Goal: Task Accomplishment & Management: Complete application form

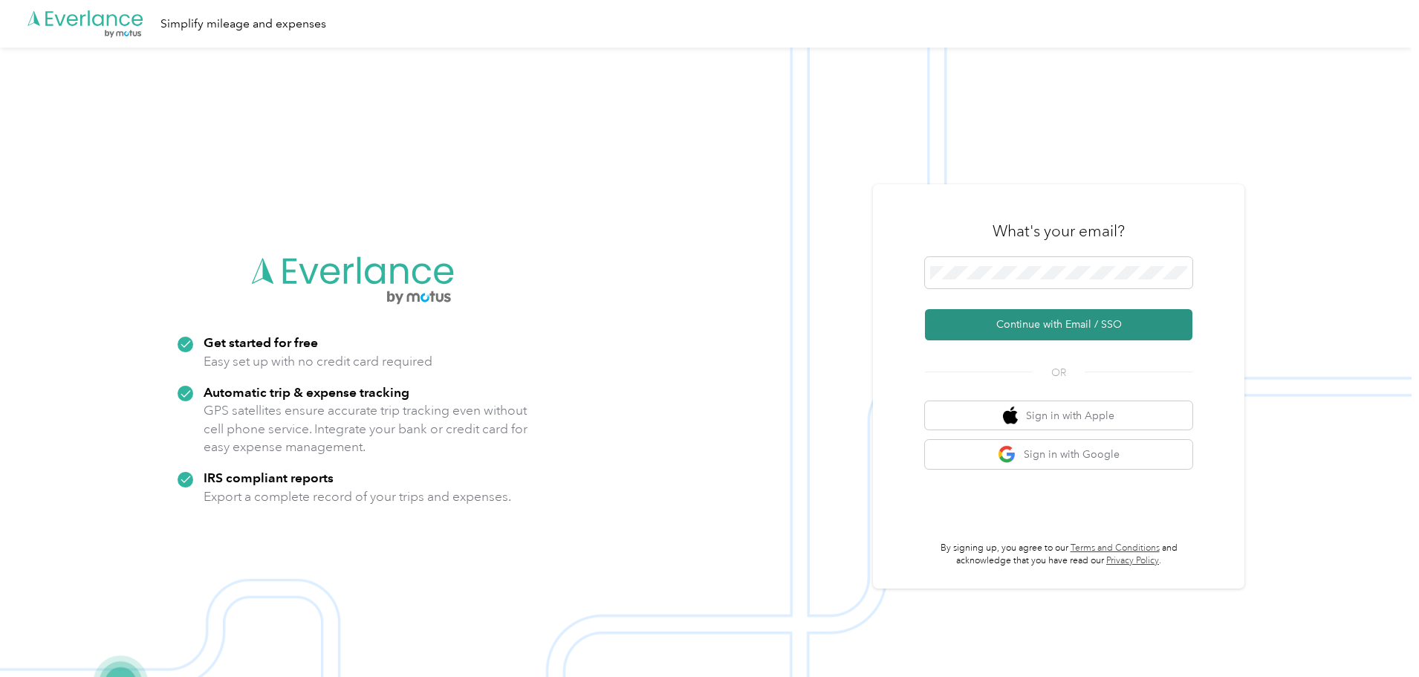
click at [1044, 317] on button "Continue with Email / SSO" at bounding box center [1058, 324] width 267 height 31
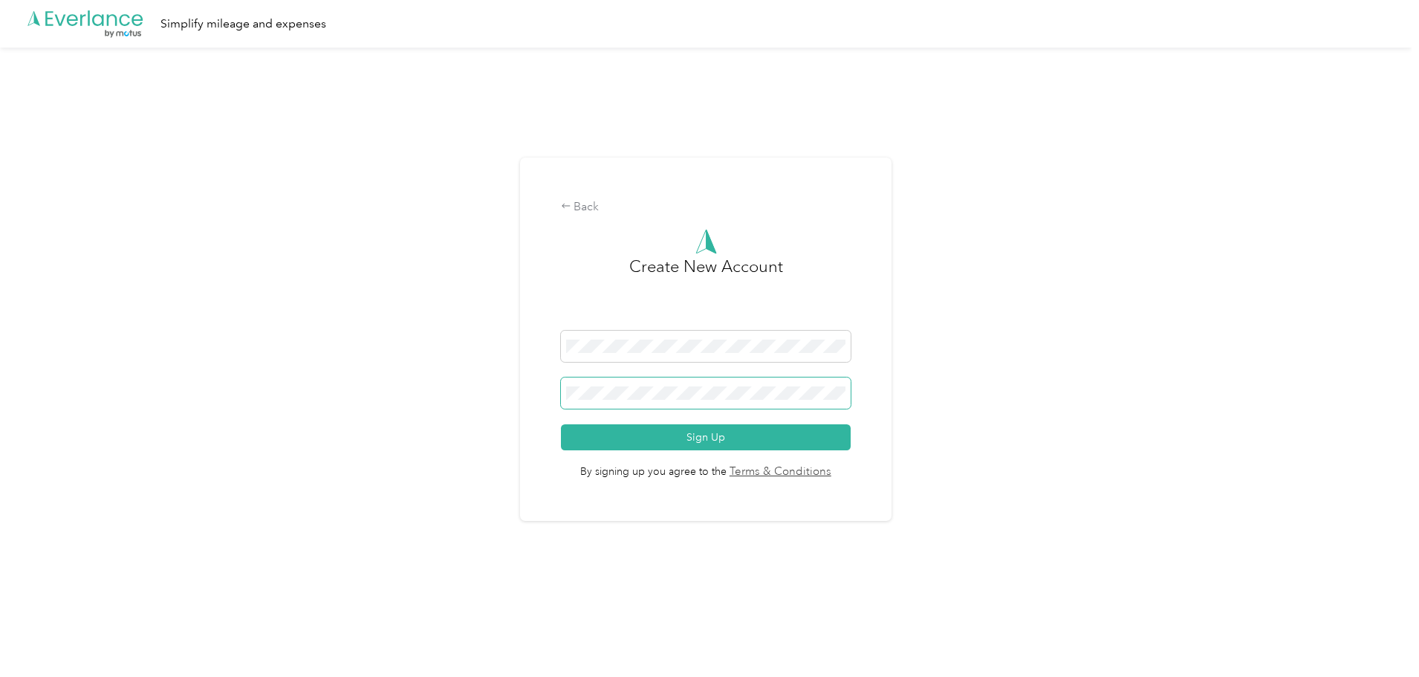
click at [740, 380] on span at bounding box center [706, 392] width 290 height 31
click at [734, 382] on span at bounding box center [706, 392] width 290 height 31
click at [605, 433] on button "Sign Up" at bounding box center [706, 437] width 290 height 26
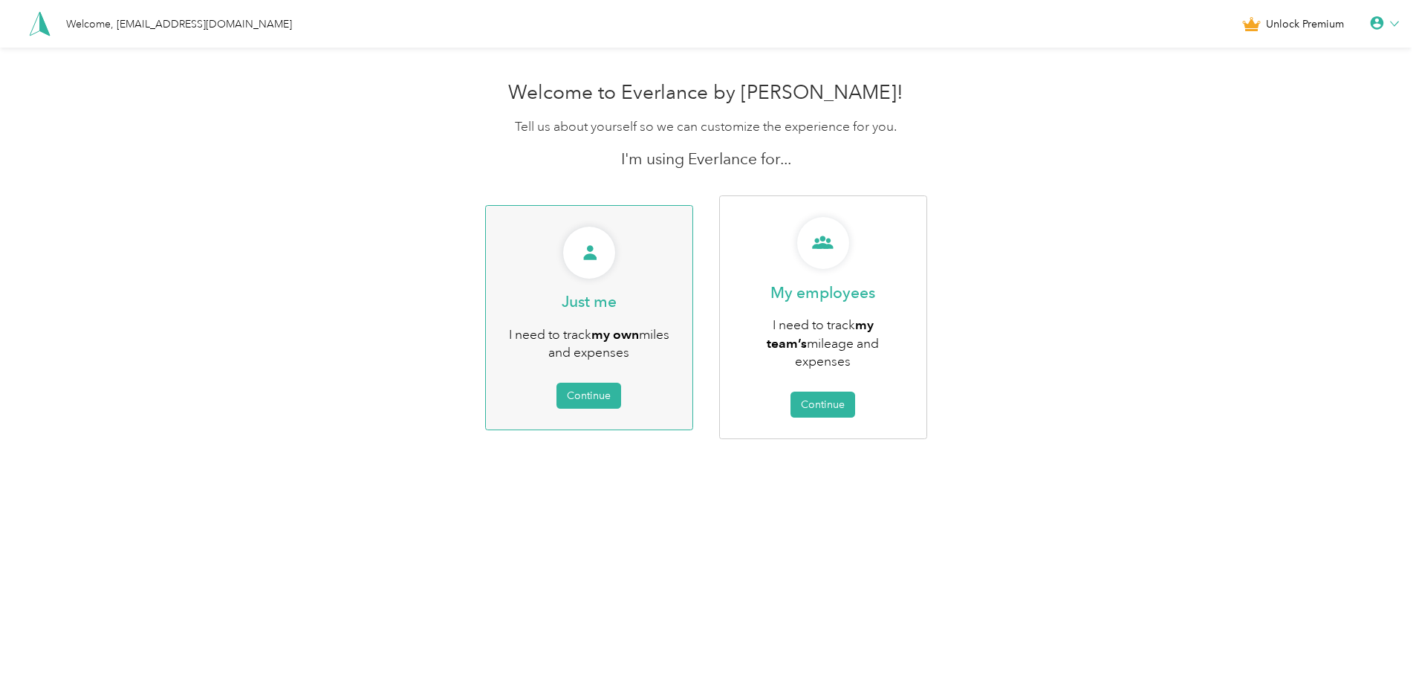
click at [590, 368] on div "Just me I need to track my own miles and expenses Continue" at bounding box center [589, 317] width 208 height 225
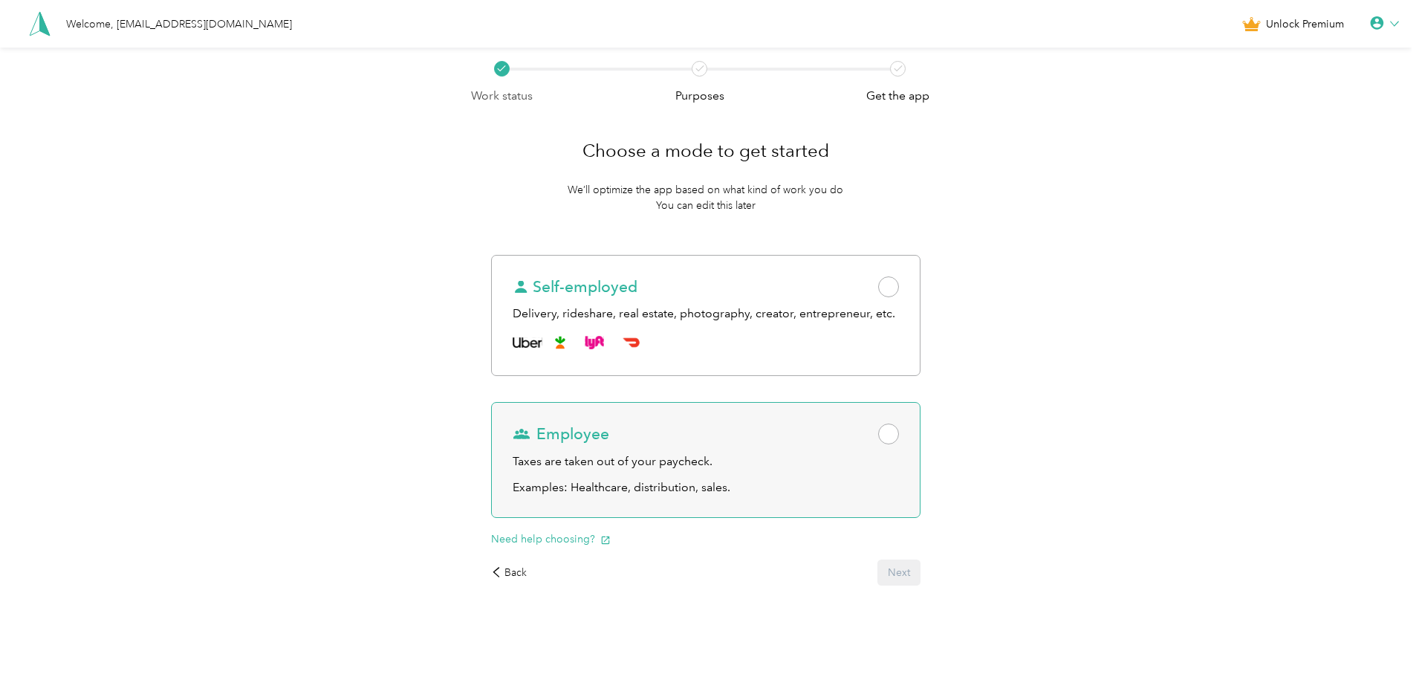
click at [824, 461] on div "Taxes are taken out of your paycheck." at bounding box center [705, 461] width 385 height 19
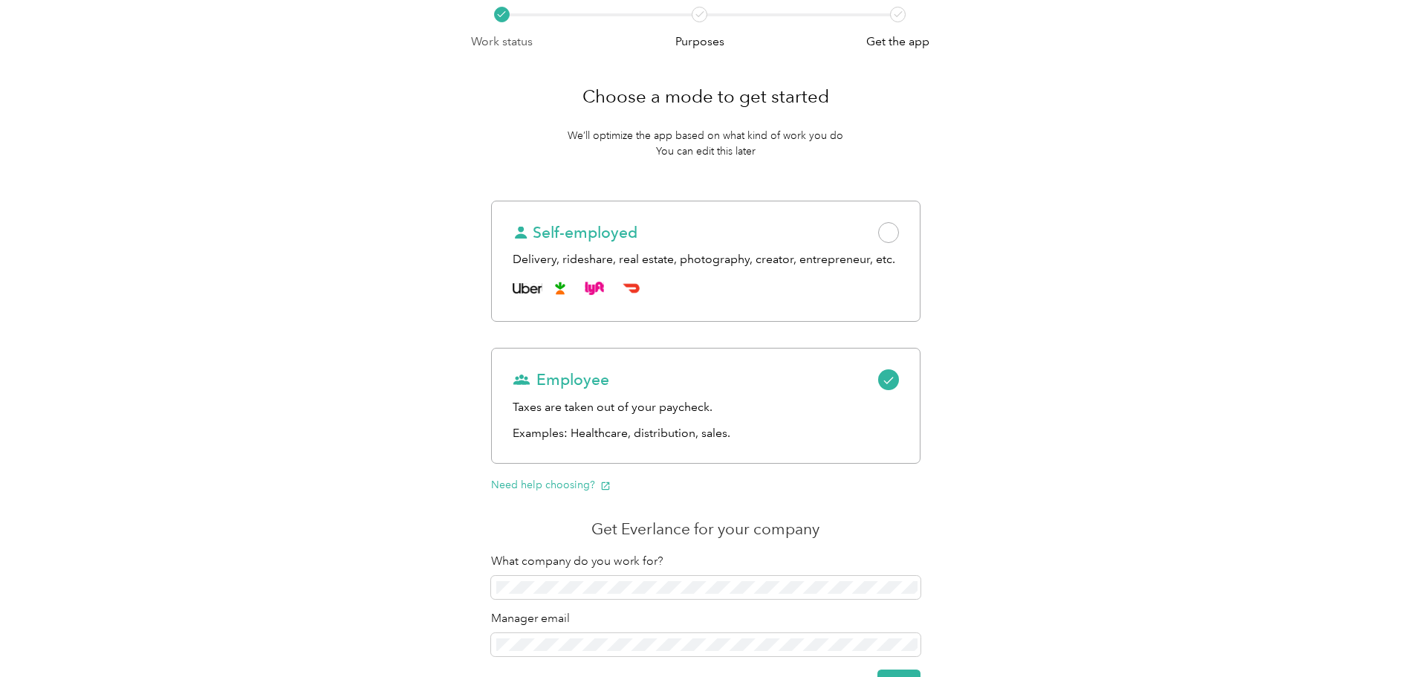
scroll to position [166, 0]
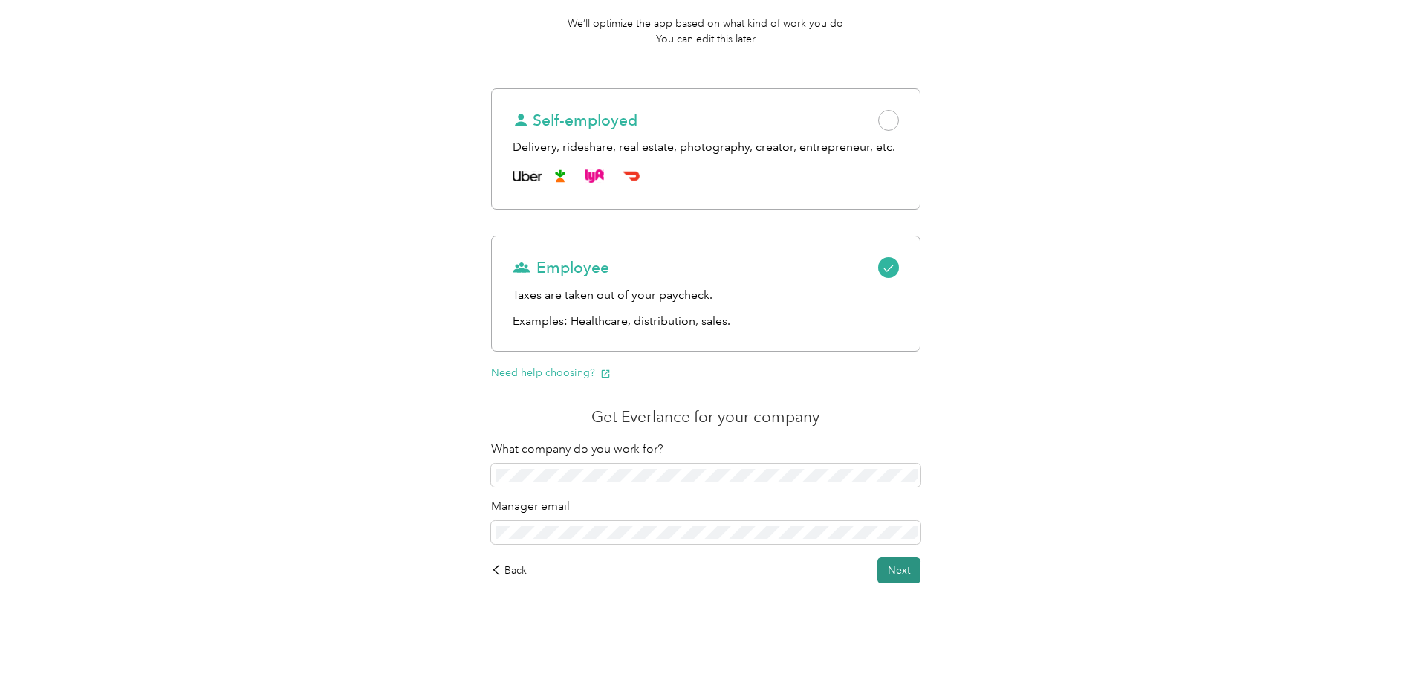
click at [913, 573] on button "Next" at bounding box center [898, 570] width 43 height 26
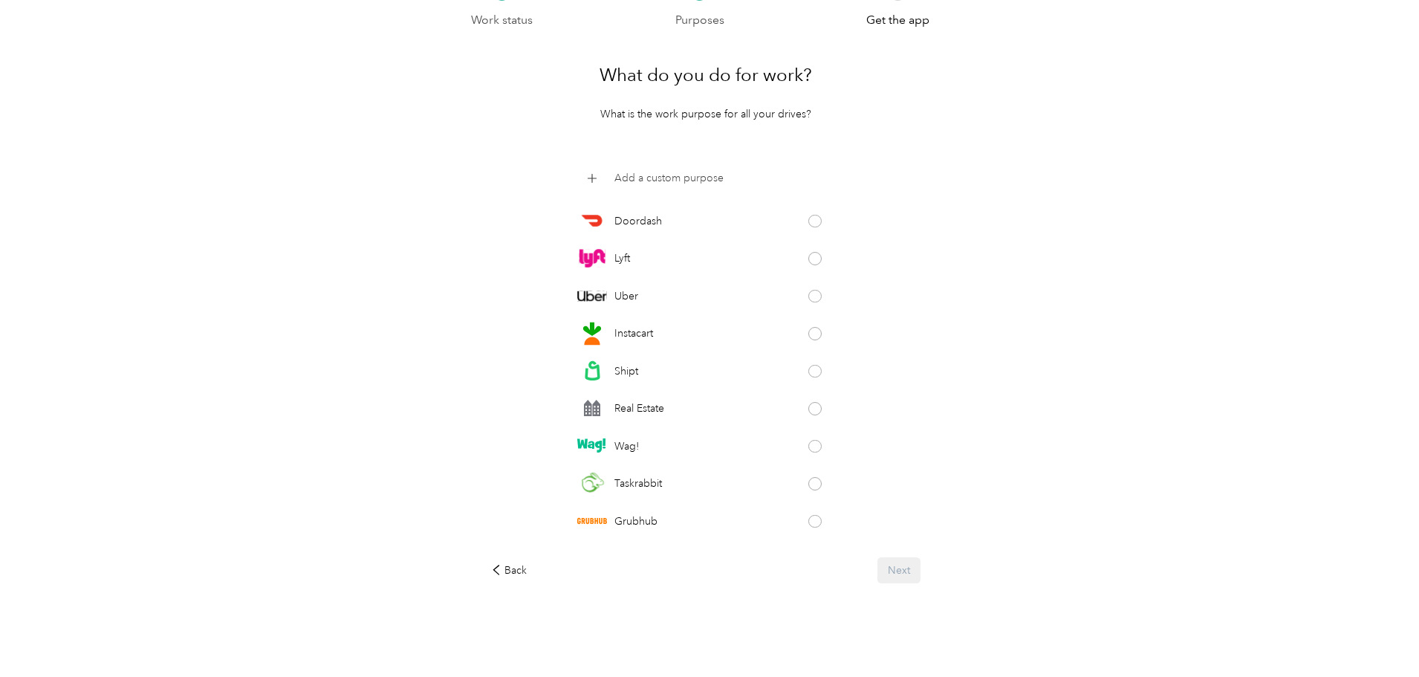
click at [659, 171] on p "Add a custom purpose" at bounding box center [668, 178] width 109 height 16
click button at bounding box center [824, 178] width 13 height 13
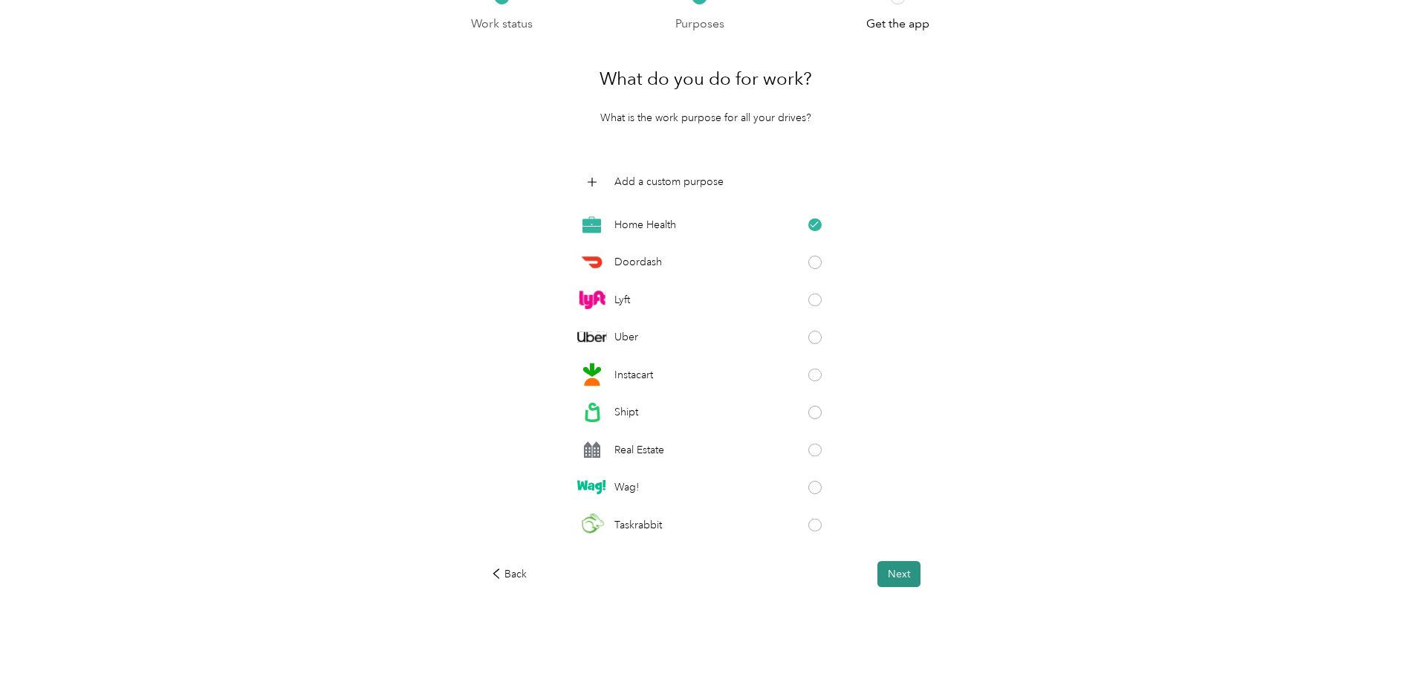
click at [894, 574] on button "Next" at bounding box center [898, 574] width 43 height 26
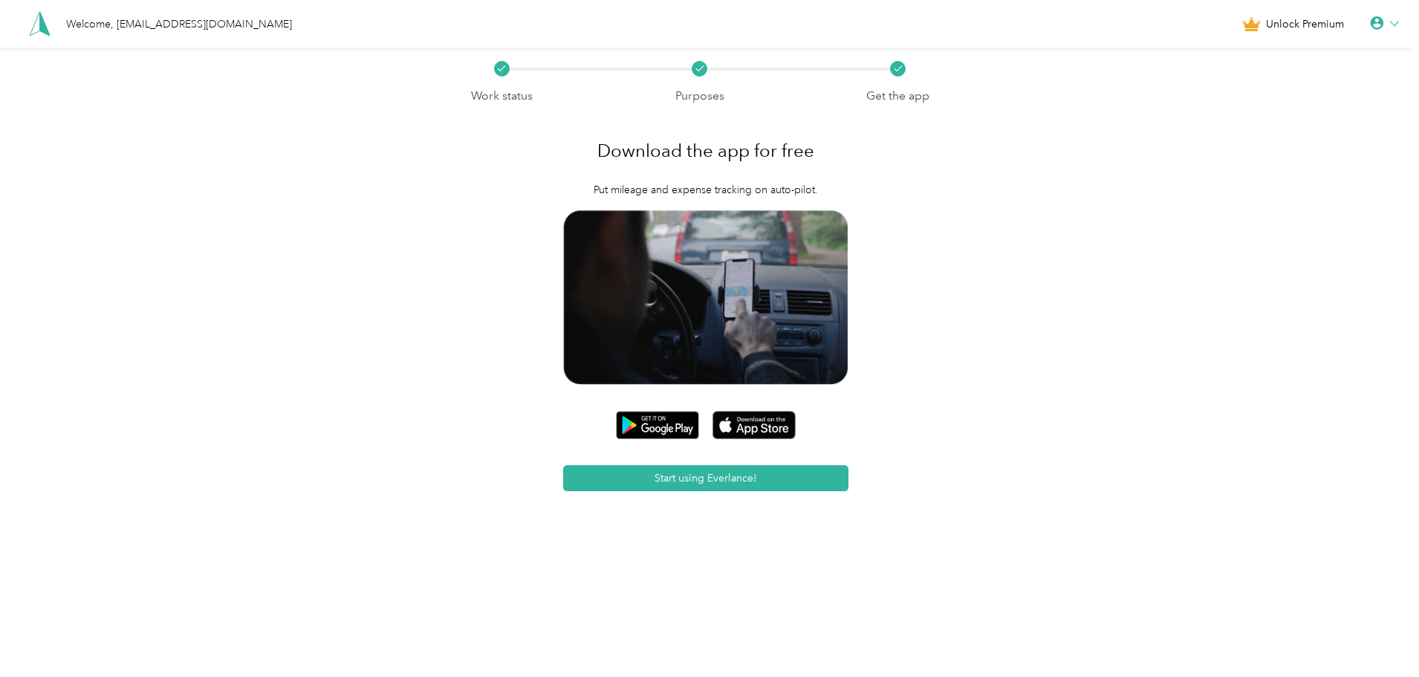
click at [1385, 30] on icon at bounding box center [1377, 23] width 15 height 15
click at [1322, 53] on div "Personal Settings" at bounding box center [1334, 51] width 166 height 31
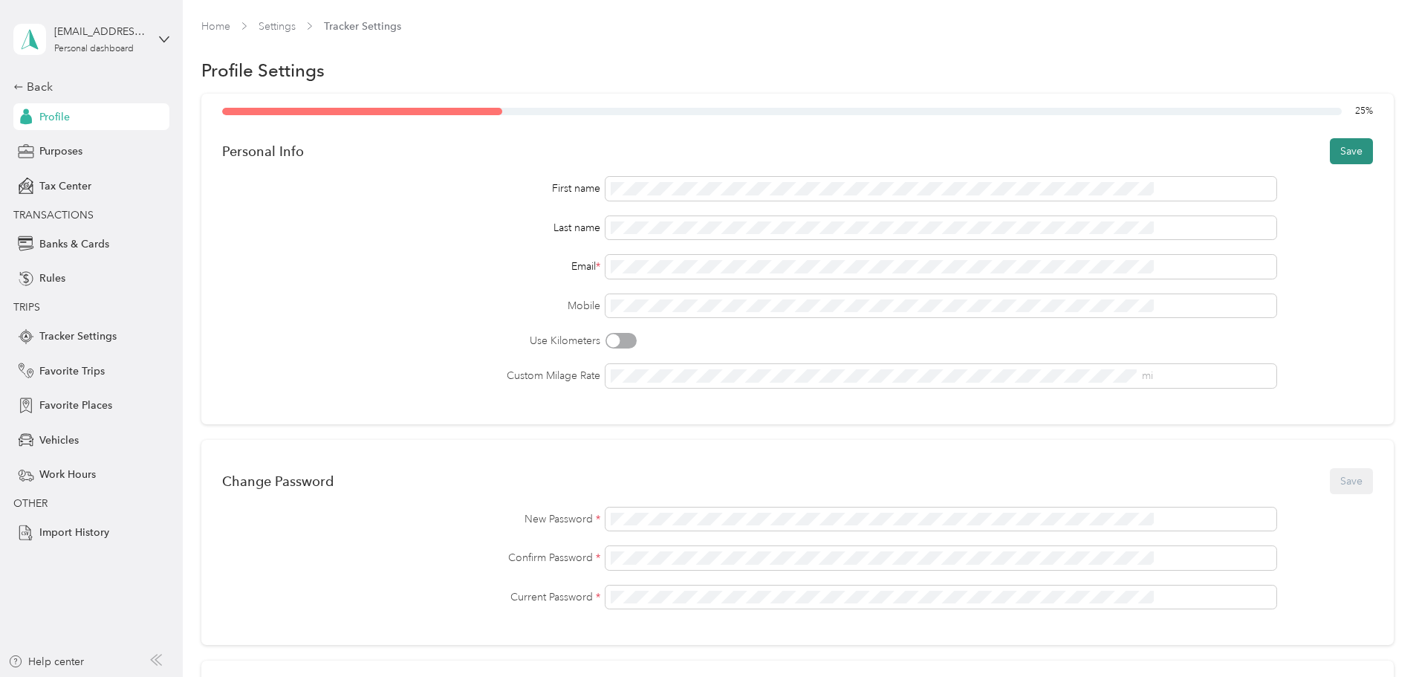
click at [1330, 160] on button "Save" at bounding box center [1351, 151] width 43 height 26
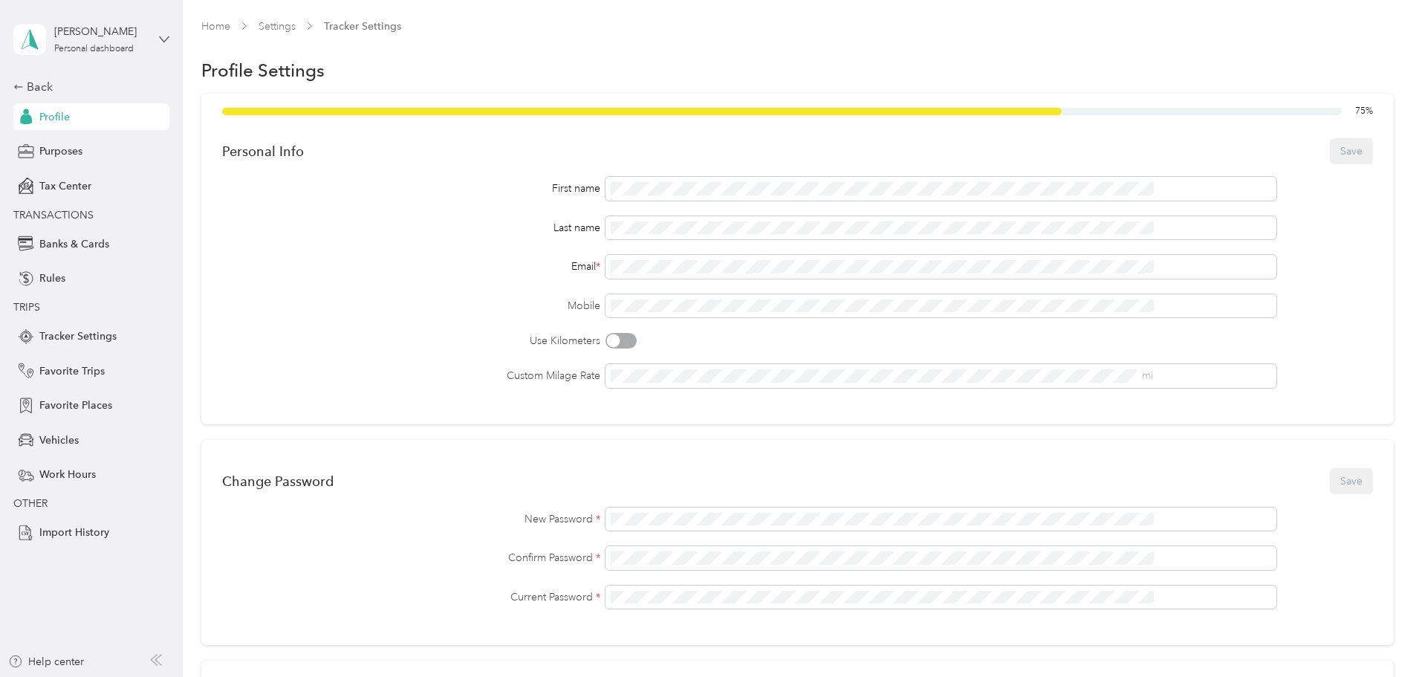
click at [167, 39] on icon at bounding box center [164, 39] width 10 height 10
click at [123, 126] on div "Log out" at bounding box center [170, 122] width 292 height 26
